Goal: Information Seeking & Learning: Learn about a topic

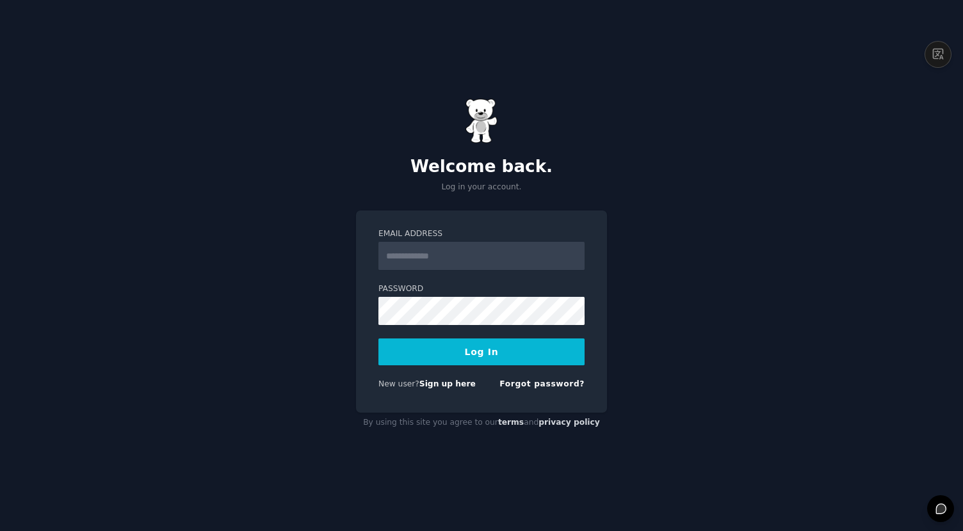
type input "**********"
click at [420, 351] on button "Log In" at bounding box center [481, 352] width 206 height 27
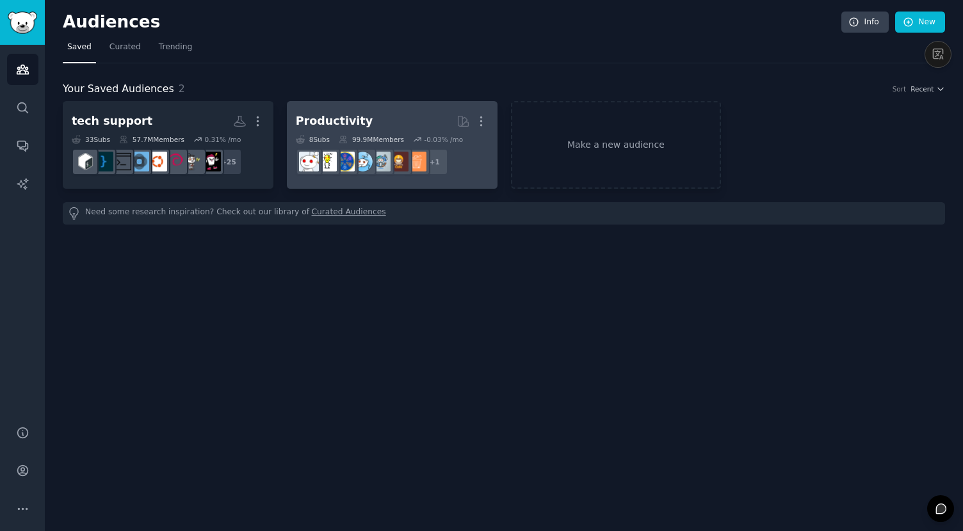
click at [343, 120] on div "Productivity" at bounding box center [334, 121] width 77 height 16
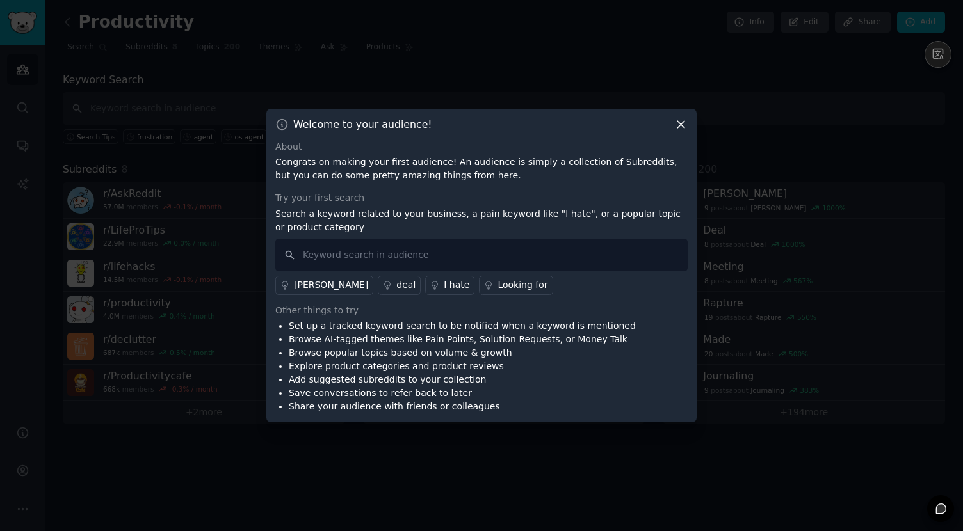
click at [677, 126] on icon at bounding box center [680, 124] width 13 height 13
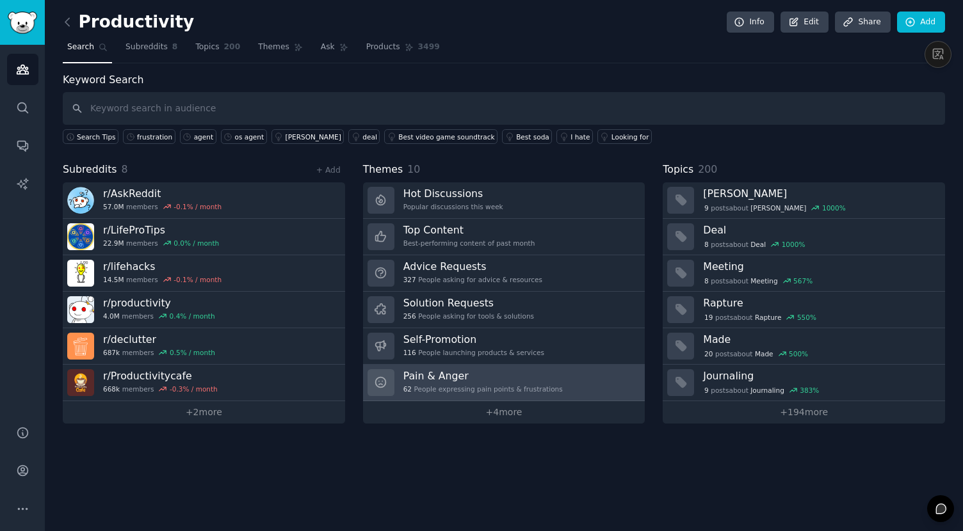
click at [464, 387] on div "62 People expressing pain points & frustrations" at bounding box center [482, 389] width 159 height 9
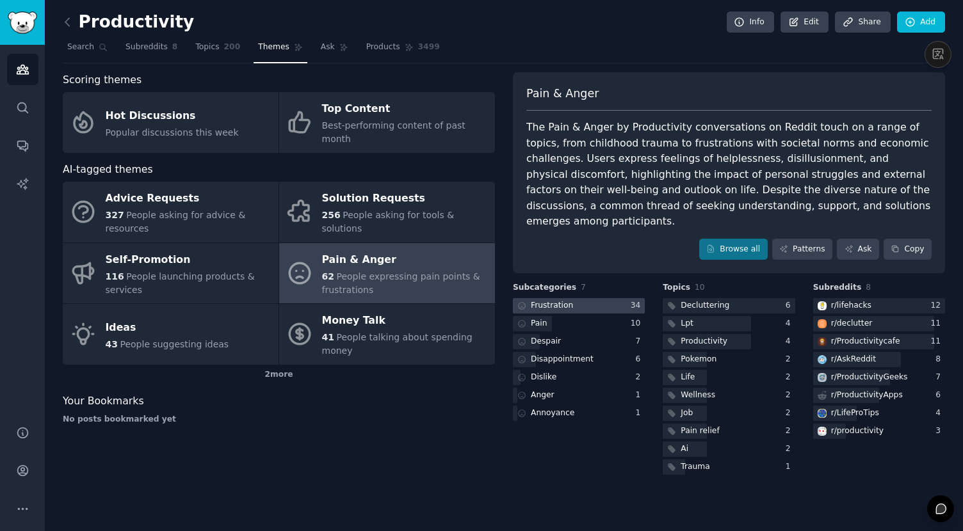
click at [622, 298] on div at bounding box center [579, 306] width 132 height 16
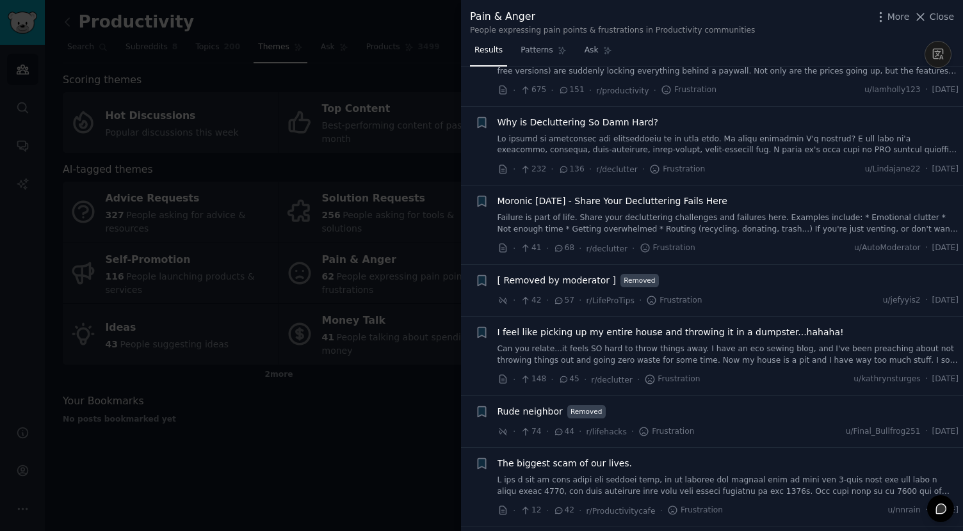
scroll to position [60, 0]
click at [615, 121] on span "Why is Decluttering So Damn Hard?" at bounding box center [577, 121] width 161 height 13
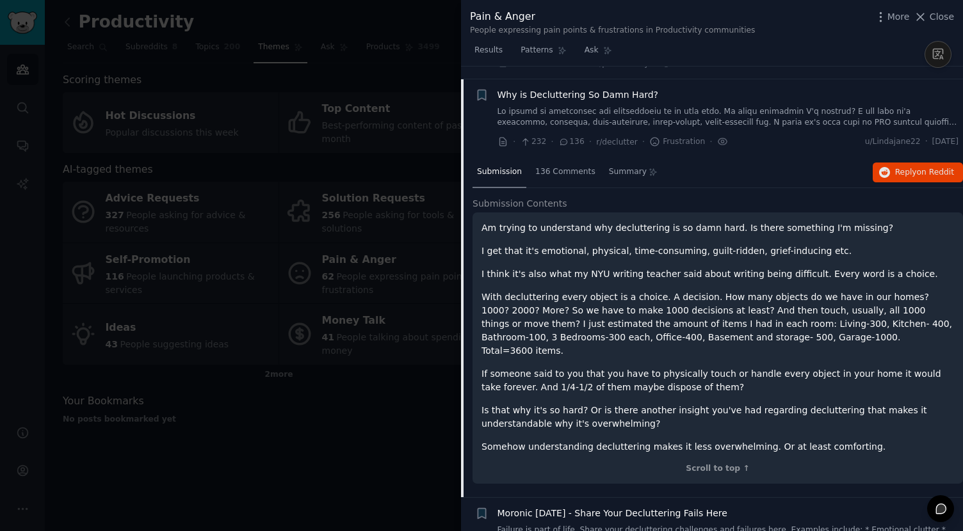
scroll to position [33, 0]
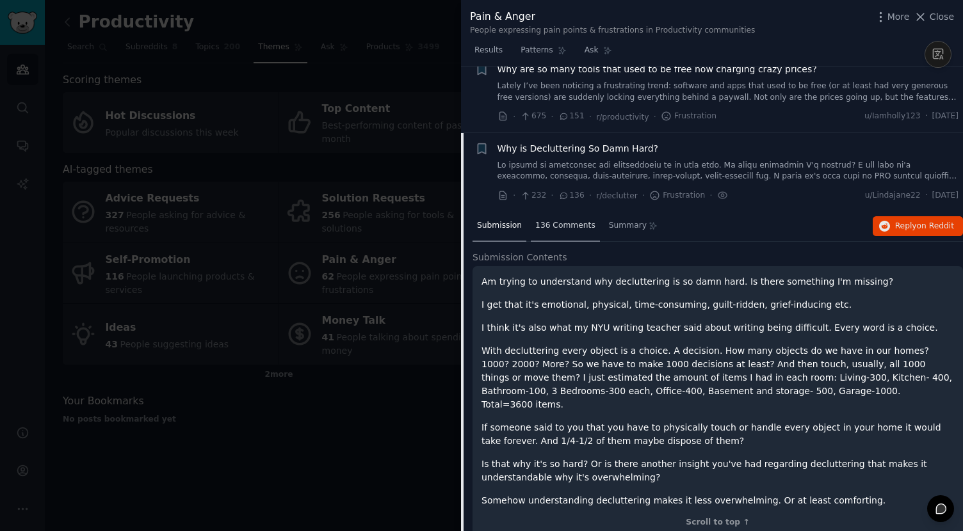
click at [556, 223] on span "136 Comments" at bounding box center [565, 226] width 60 height 12
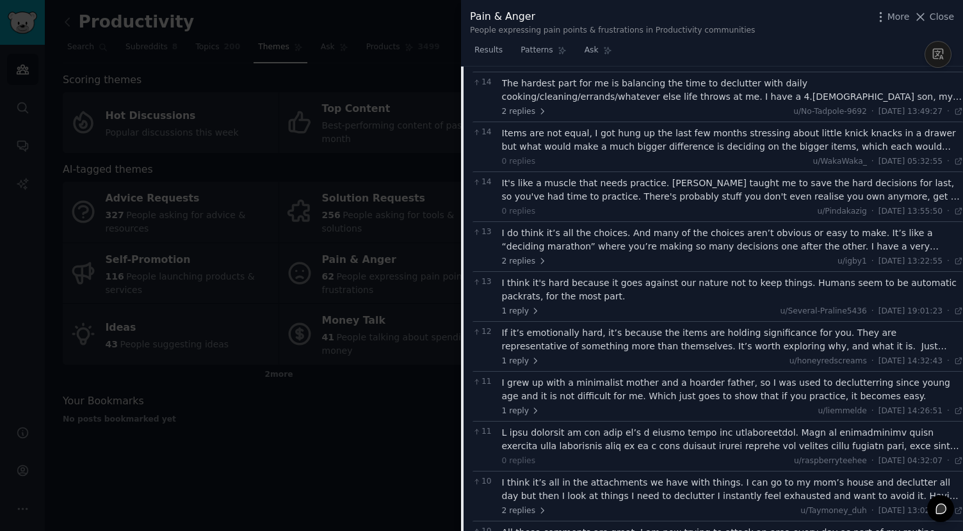
scroll to position [965, 0]
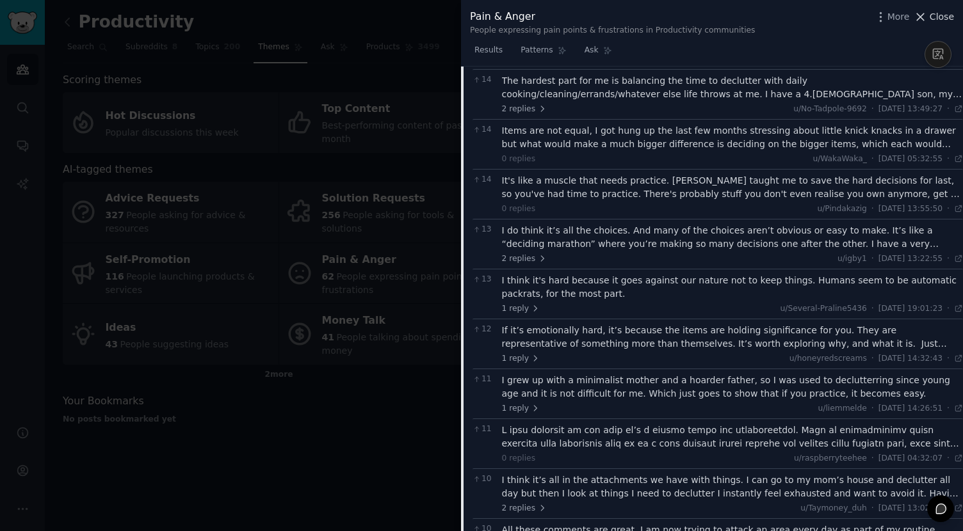
click at [935, 16] on span "Close" at bounding box center [941, 16] width 24 height 13
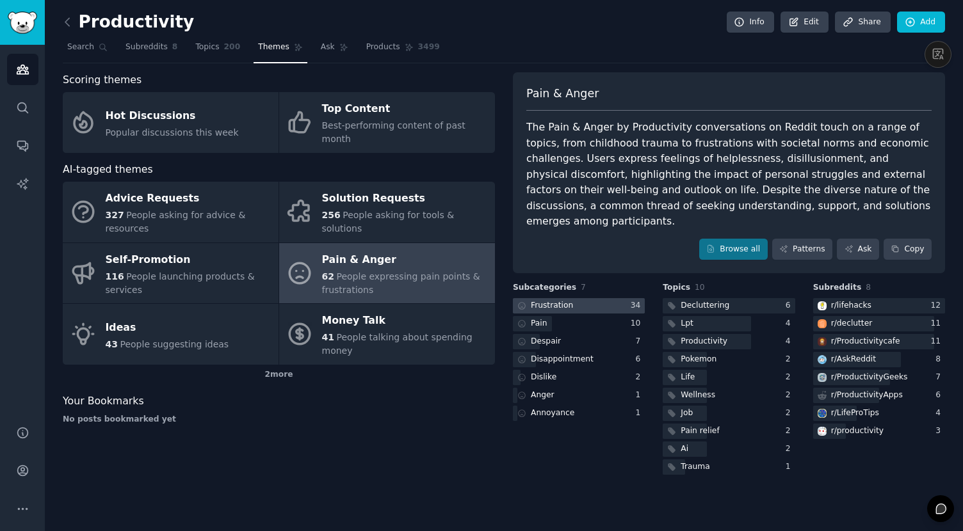
click at [561, 300] on div "Frustration" at bounding box center [552, 306] width 42 height 12
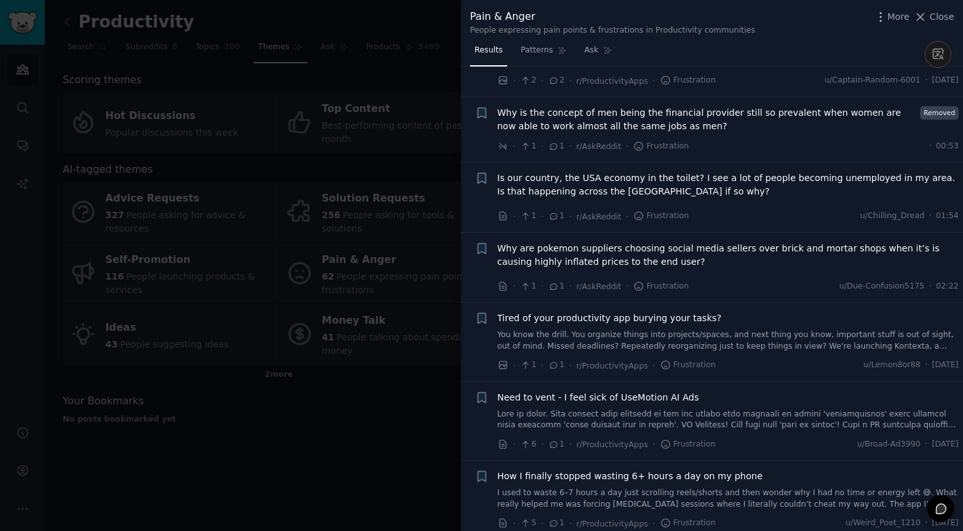
scroll to position [2172, 0]
